Goal: Task Accomplishment & Management: Manage account settings

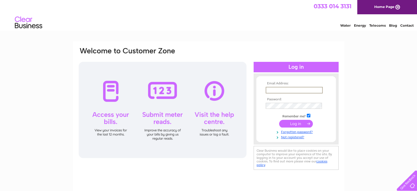
click at [294, 90] on input "text" at bounding box center [294, 90] width 57 height 7
type input "titch_1185@hotmail.com"
click at [279, 119] on input "submit" at bounding box center [296, 123] width 34 height 8
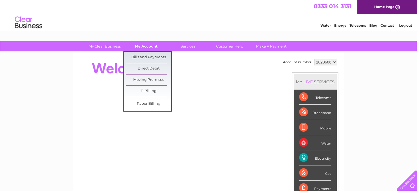
click at [146, 48] on link "My Account" at bounding box center [146, 46] width 45 height 10
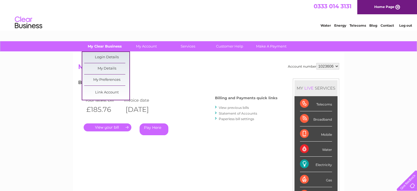
click at [112, 45] on link "My Clear Business" at bounding box center [104, 46] width 45 height 10
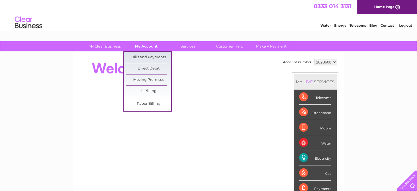
click at [141, 44] on link "My Account" at bounding box center [146, 46] width 45 height 10
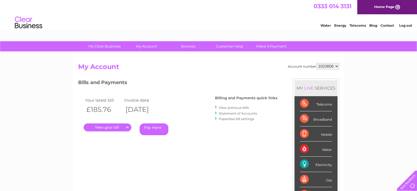
click at [129, 128] on link "." at bounding box center [108, 127] width 48 height 8
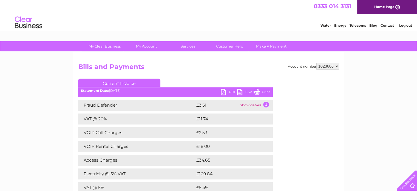
click at [49, 98] on div "My Clear Business Login Details My Details My Preferences Link Account My Accou…" at bounding box center [208, 178] width 417 height 275
click at [230, 93] on link "PDF" at bounding box center [229, 93] width 16 height 8
